Goal: Book appointment/travel/reservation

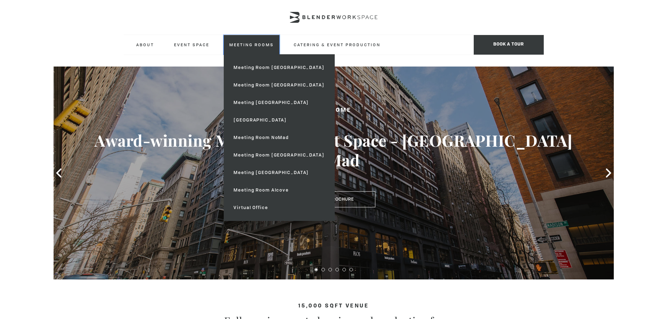
click at [267, 40] on link "Meeting Rooms" at bounding box center [252, 44] width 56 height 19
